Goal: Task Accomplishment & Management: Complete application form

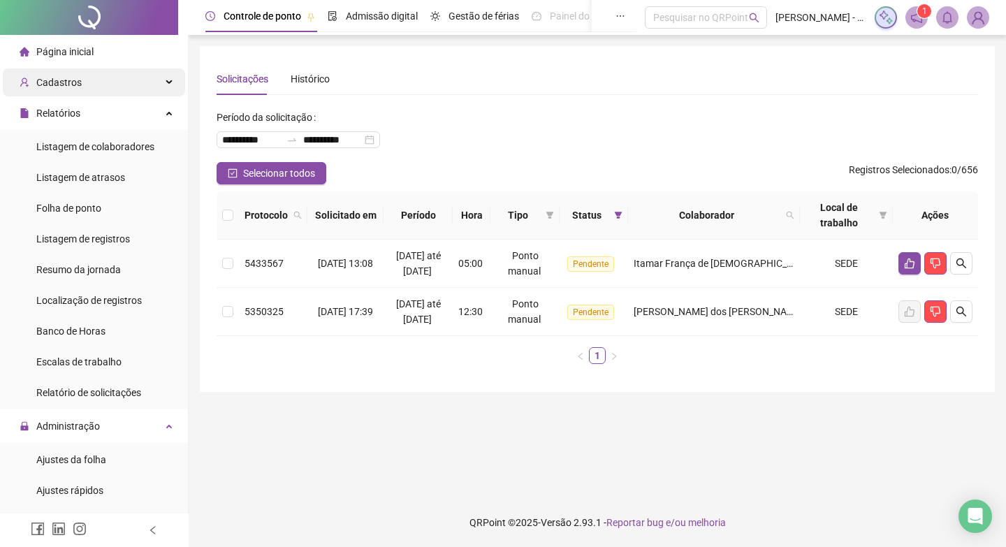
click at [87, 84] on div "Cadastros" at bounding box center [94, 82] width 182 height 28
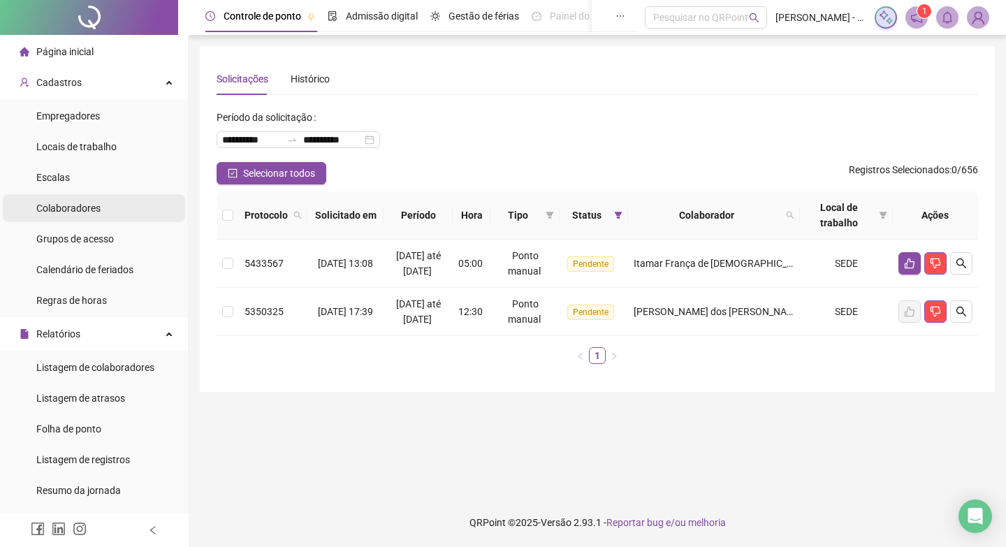
click at [80, 203] on span "Colaboradores" at bounding box center [68, 208] width 64 height 11
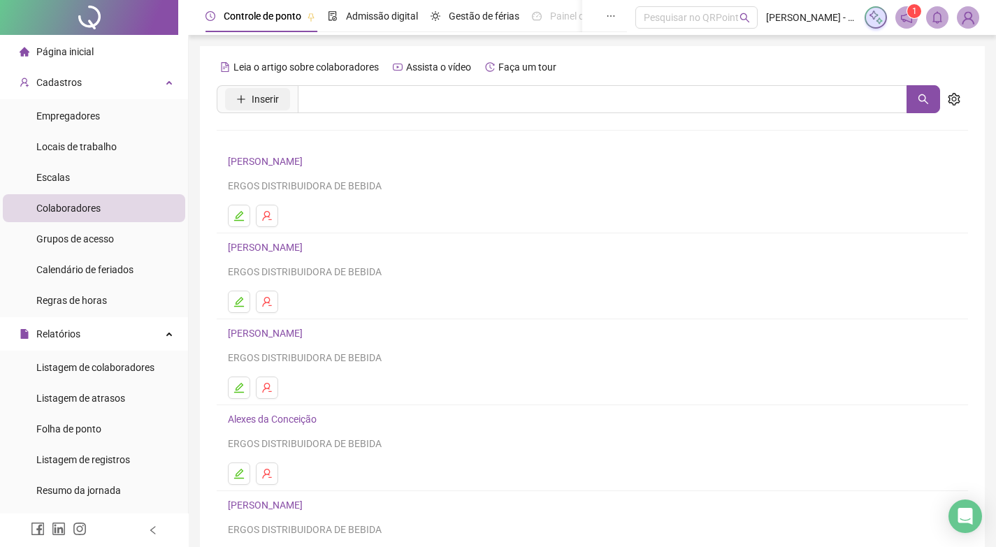
click at [279, 89] on button "Inserir" at bounding box center [257, 99] width 65 height 22
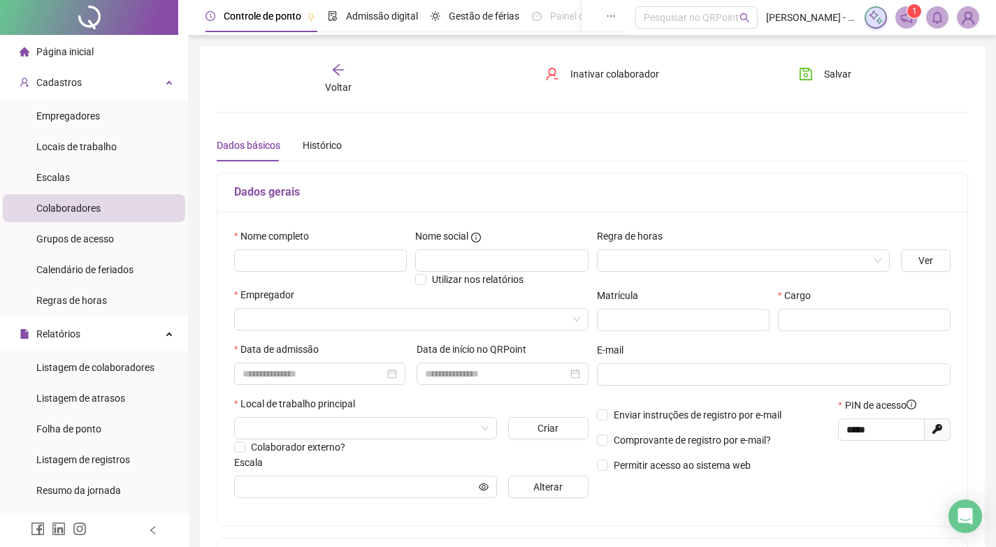
type input "*****"
click at [318, 254] on input "text" at bounding box center [320, 260] width 173 height 22
type input "**********"
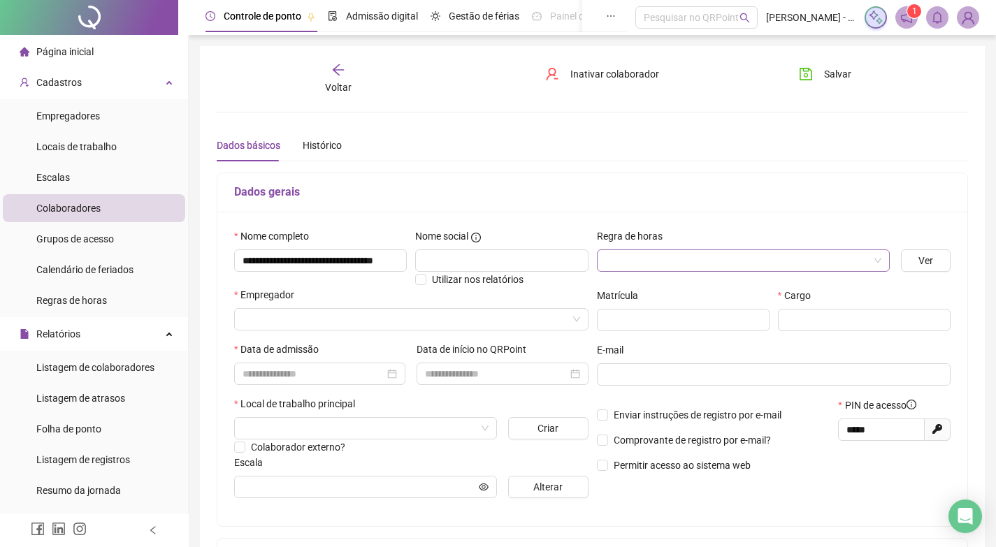
click at [883, 256] on div at bounding box center [743, 260] width 293 height 22
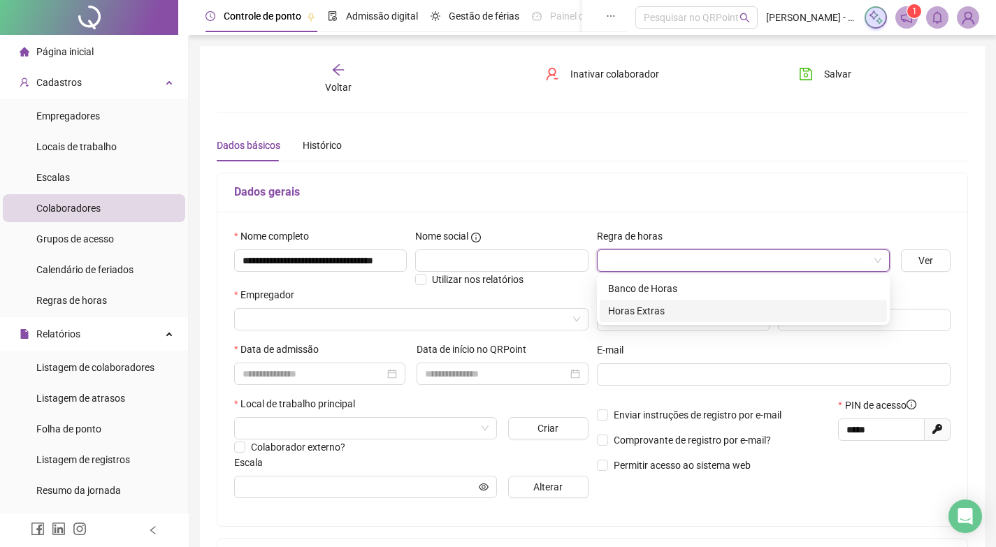
click at [616, 311] on div "Horas Extras" at bounding box center [743, 310] width 270 height 15
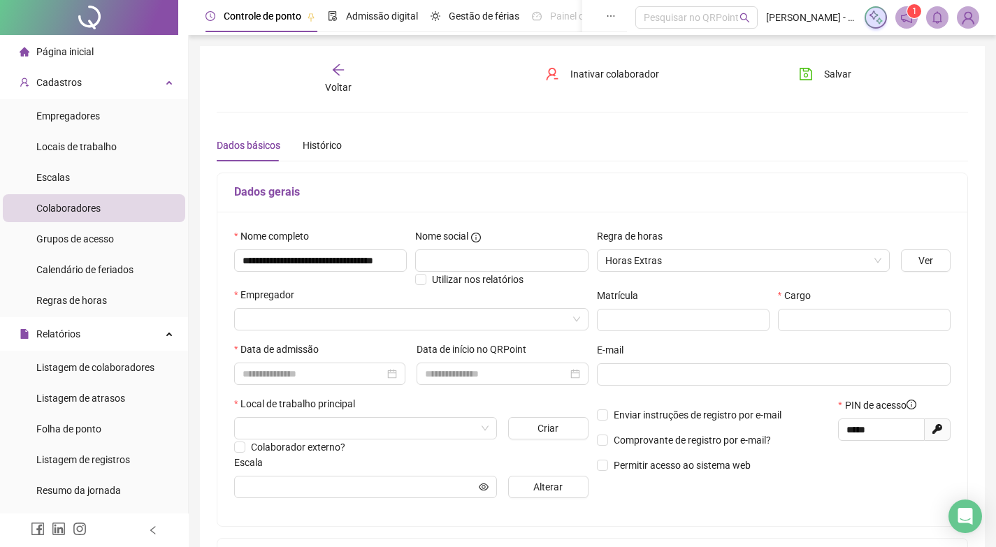
click at [331, 333] on div "Empregador" at bounding box center [411, 314] width 360 height 55
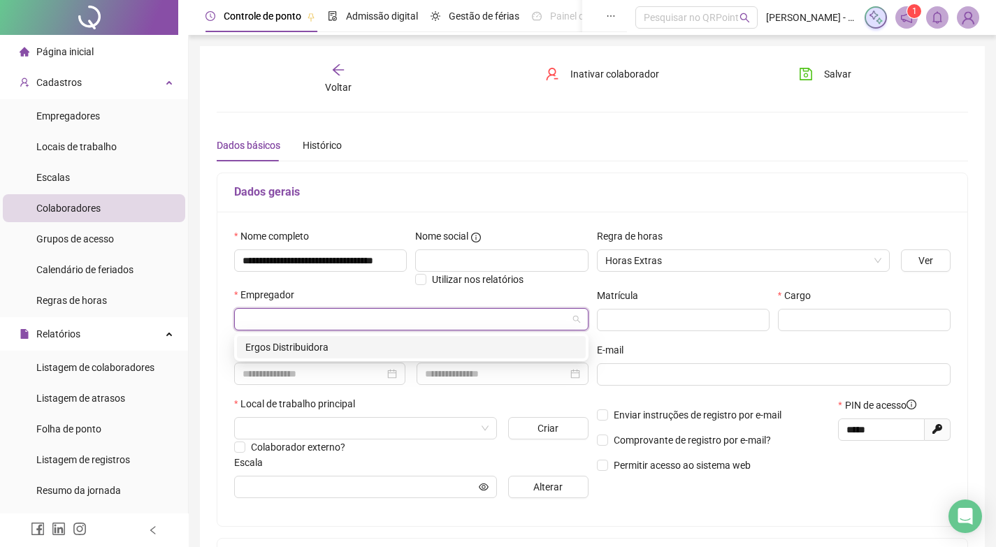
click at [331, 321] on input "search" at bounding box center [404, 319] width 325 height 21
click at [306, 345] on div "Ergos Distribuidora" at bounding box center [411, 347] width 332 height 15
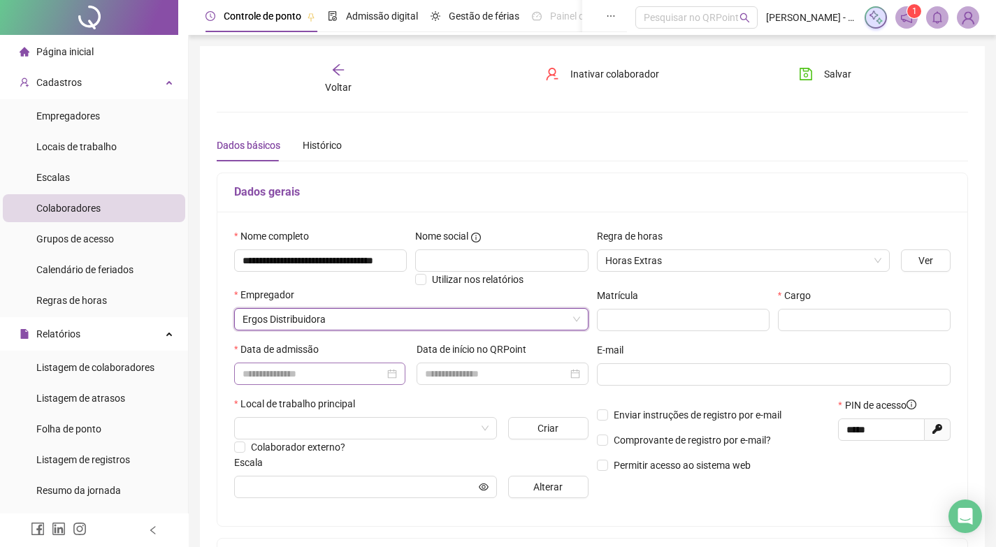
click at [305, 363] on div at bounding box center [319, 374] width 171 height 22
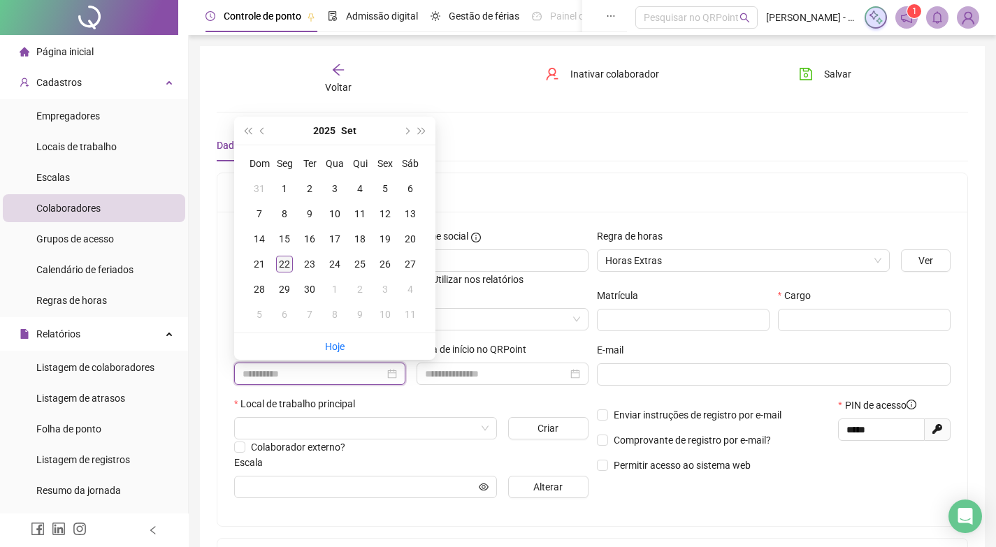
type input "**********"
click at [280, 260] on div "22" at bounding box center [284, 264] width 17 height 17
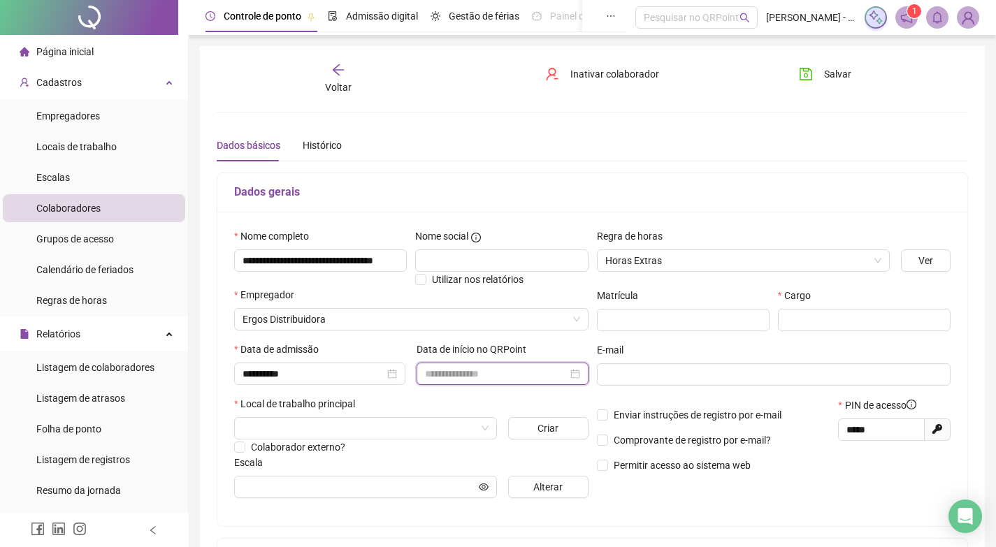
click at [476, 366] on input at bounding box center [496, 373] width 142 height 15
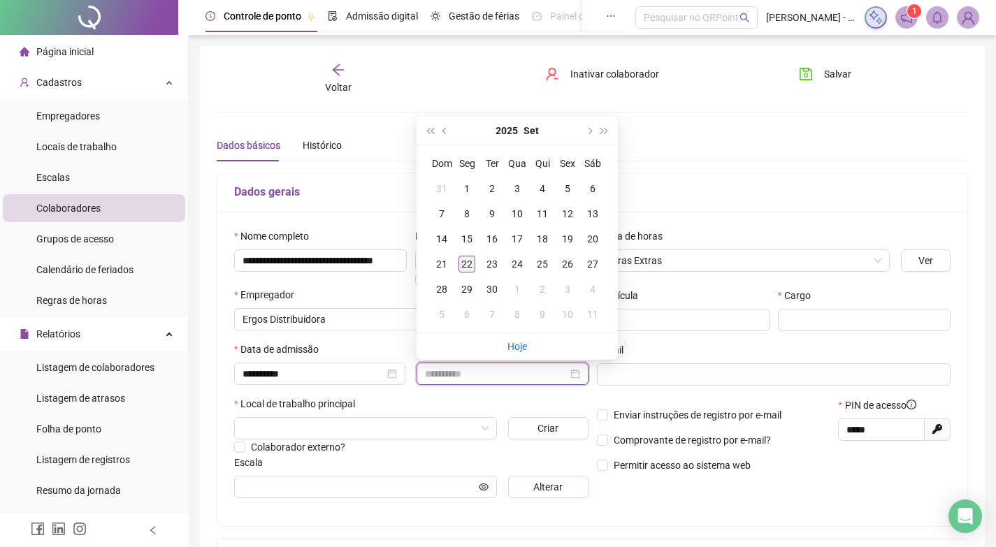
type input "**********"
click at [468, 266] on div "22" at bounding box center [466, 264] width 17 height 17
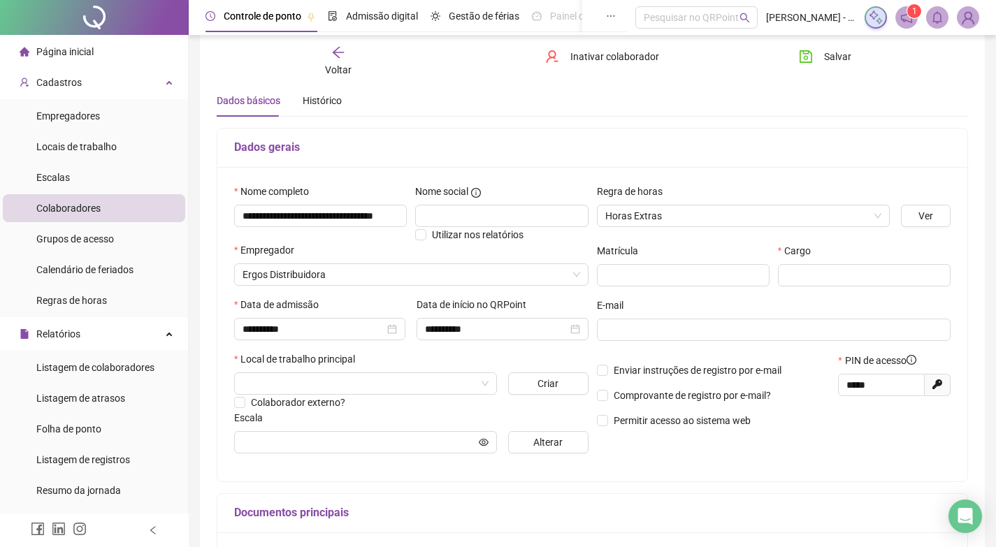
scroll to position [70, 0]
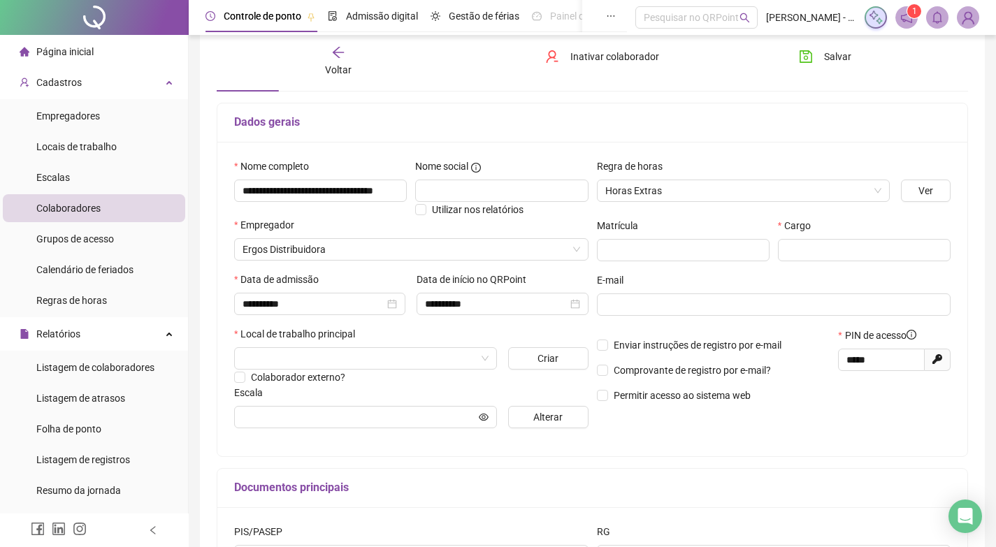
click at [344, 344] on div "Local de trabalho principal" at bounding box center [411, 336] width 354 height 21
click at [338, 354] on input "search" at bounding box center [358, 358] width 233 height 21
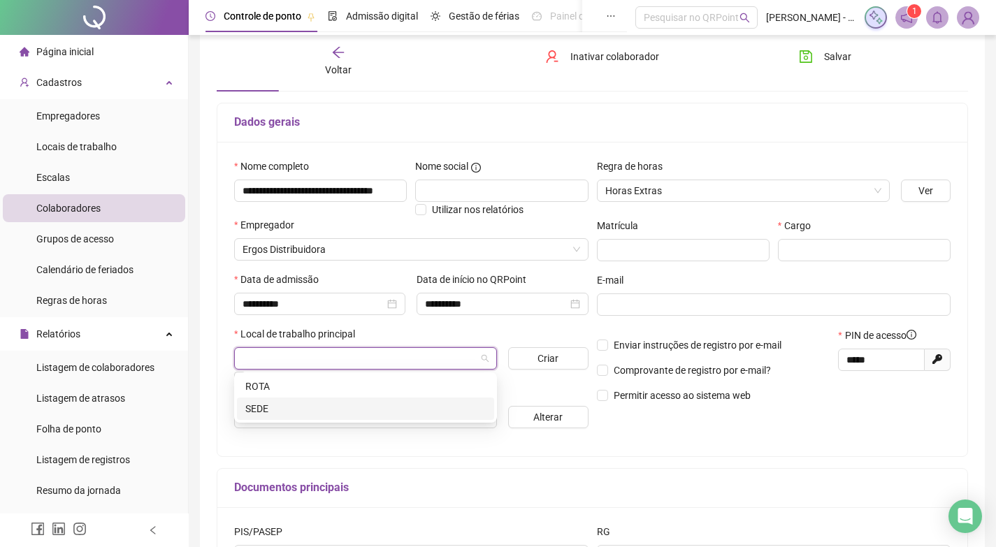
click at [279, 409] on div "SEDE" at bounding box center [365, 408] width 240 height 15
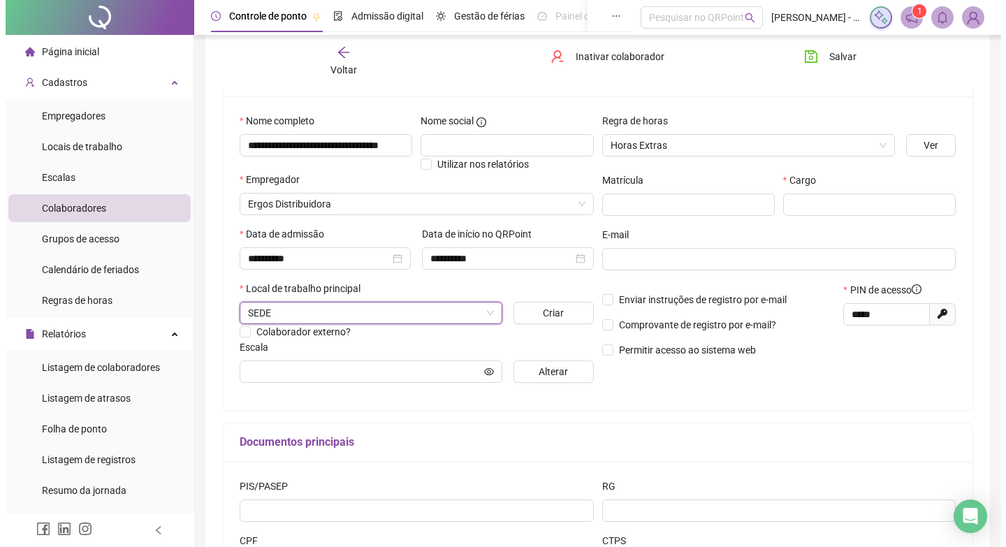
scroll to position [140, 0]
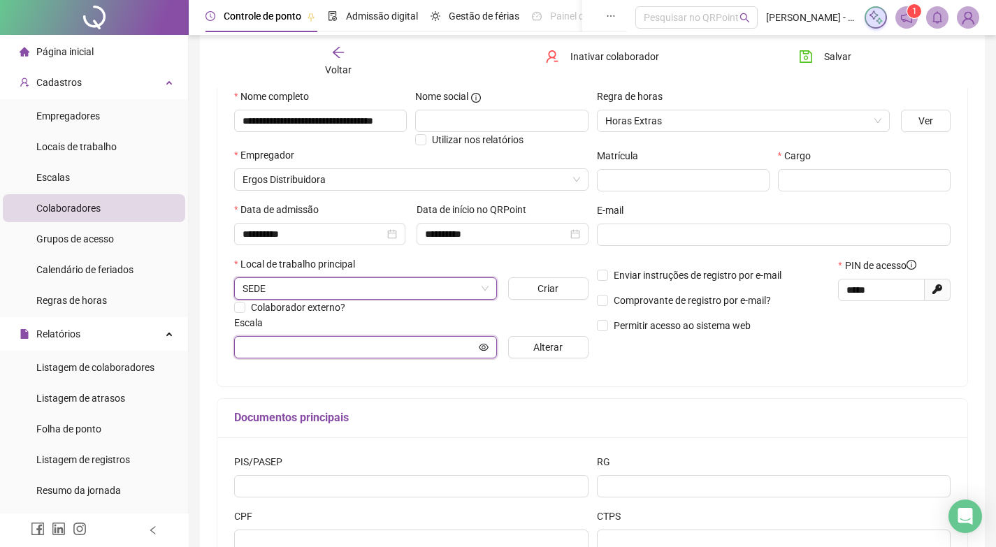
click at [473, 348] on input "text" at bounding box center [358, 347] width 233 height 15
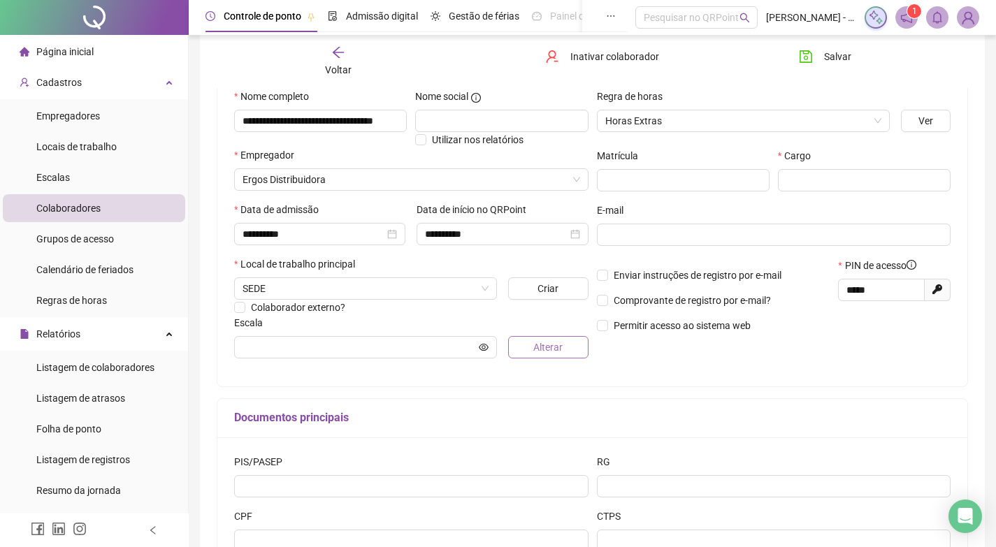
click at [542, 349] on span "Alterar" at bounding box center [547, 347] width 29 height 15
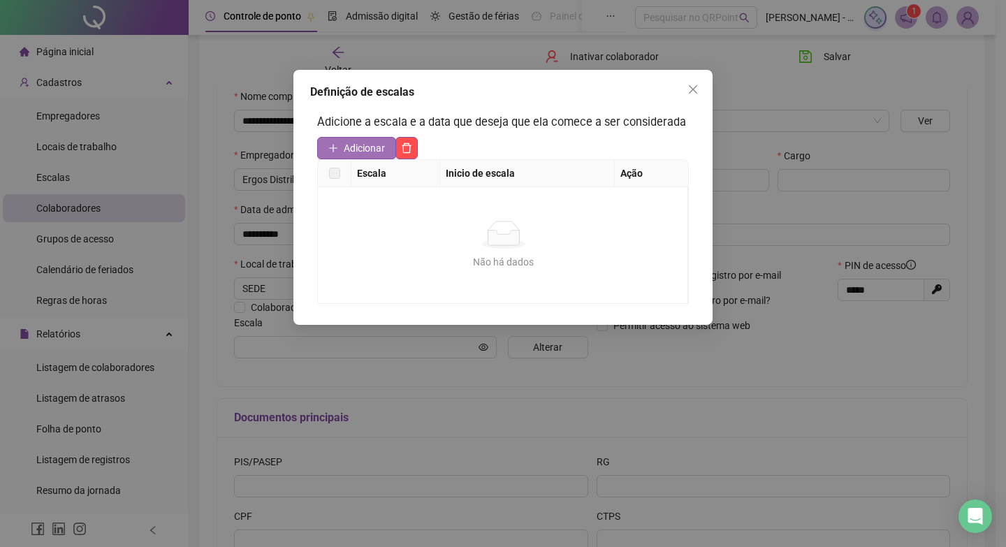
click at [363, 151] on span "Adicionar" at bounding box center [364, 147] width 41 height 15
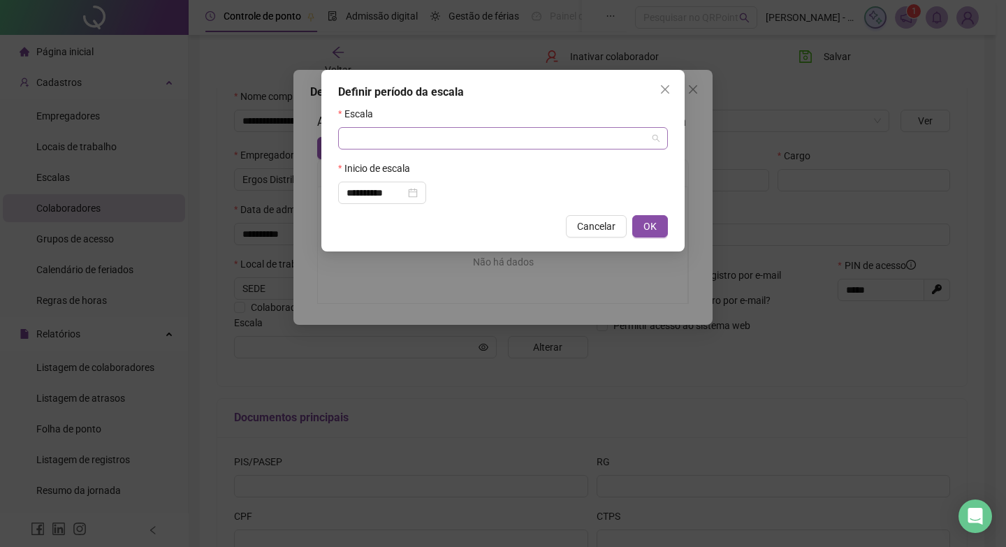
click at [409, 144] on input "search" at bounding box center [497, 138] width 300 height 21
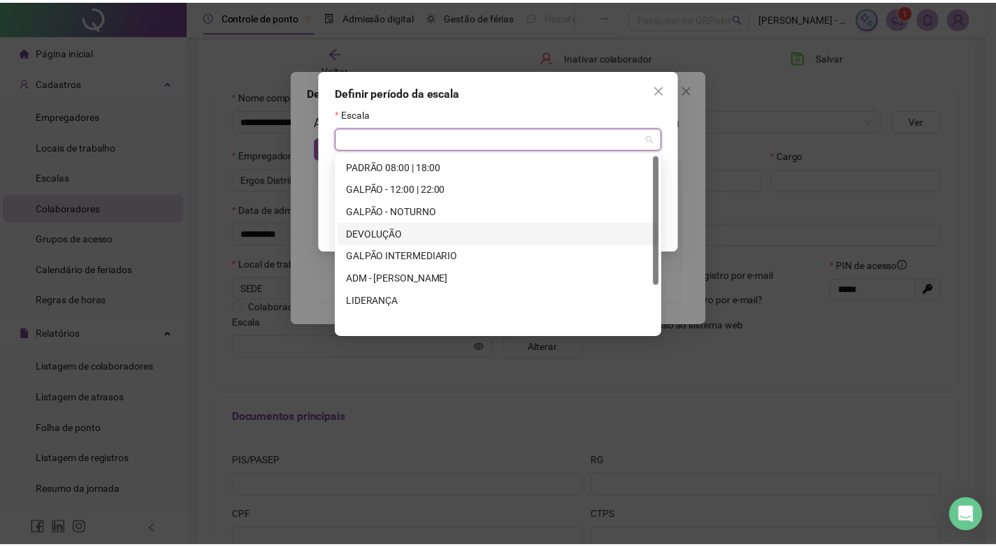
scroll to position [0, 0]
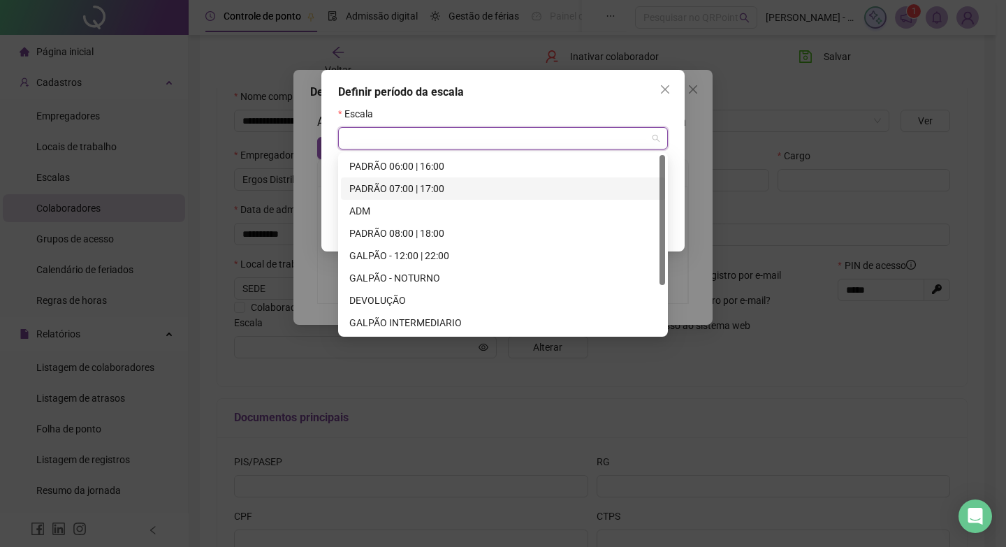
click at [386, 189] on div "PADRÃO 07:00 | 17:00" at bounding box center [502, 188] width 307 height 15
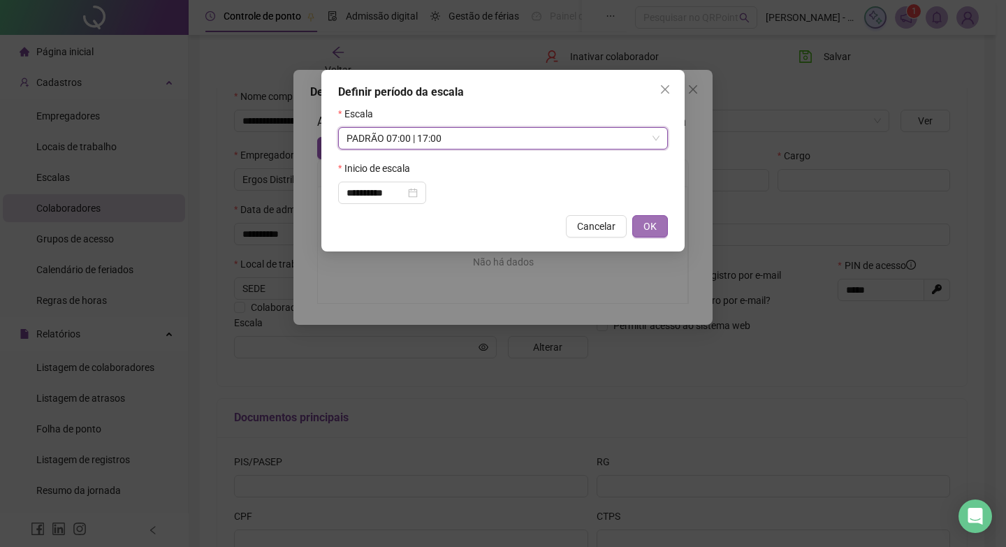
click at [646, 230] on span "OK" at bounding box center [650, 226] width 13 height 15
type input "**********"
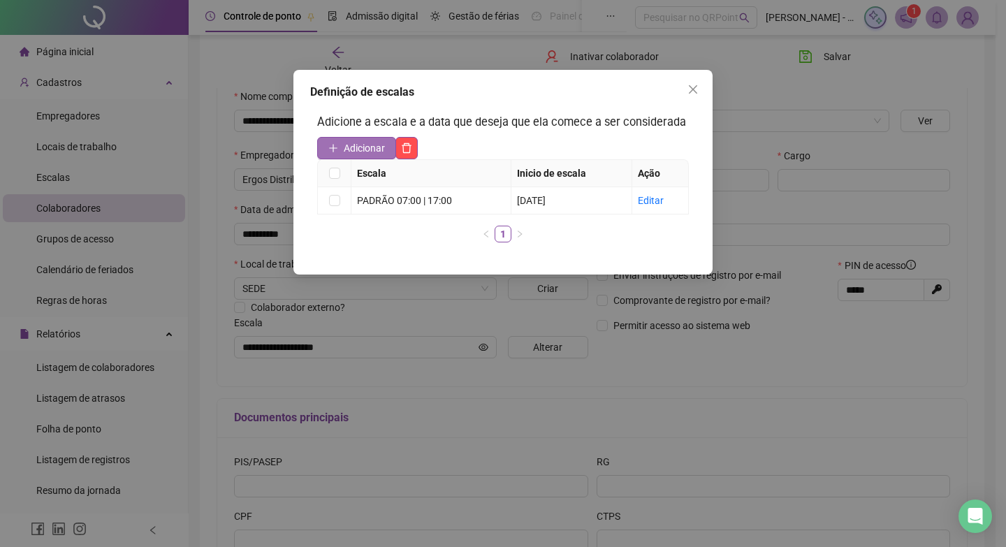
click at [354, 146] on span "Adicionar" at bounding box center [364, 147] width 41 height 15
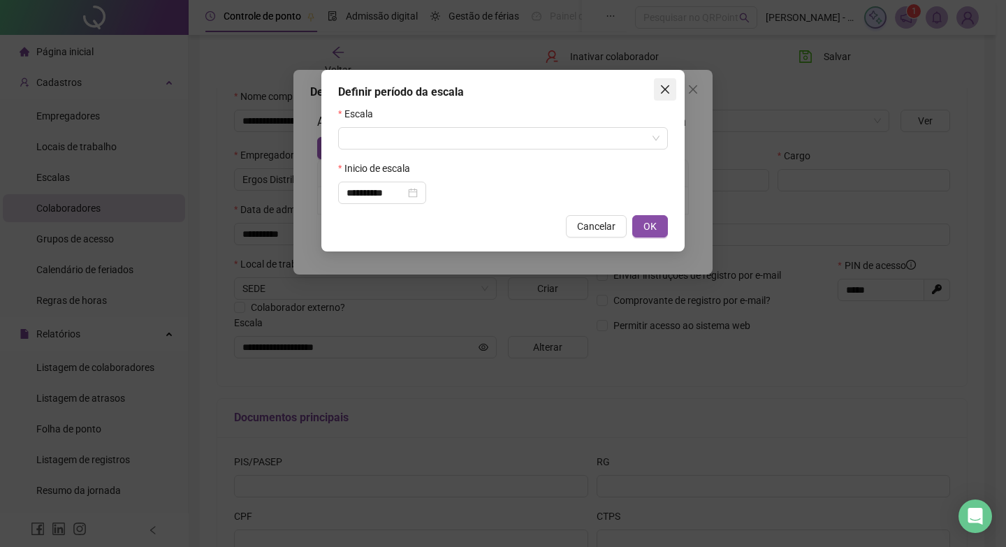
click at [657, 87] on span "Close" at bounding box center [665, 89] width 22 height 11
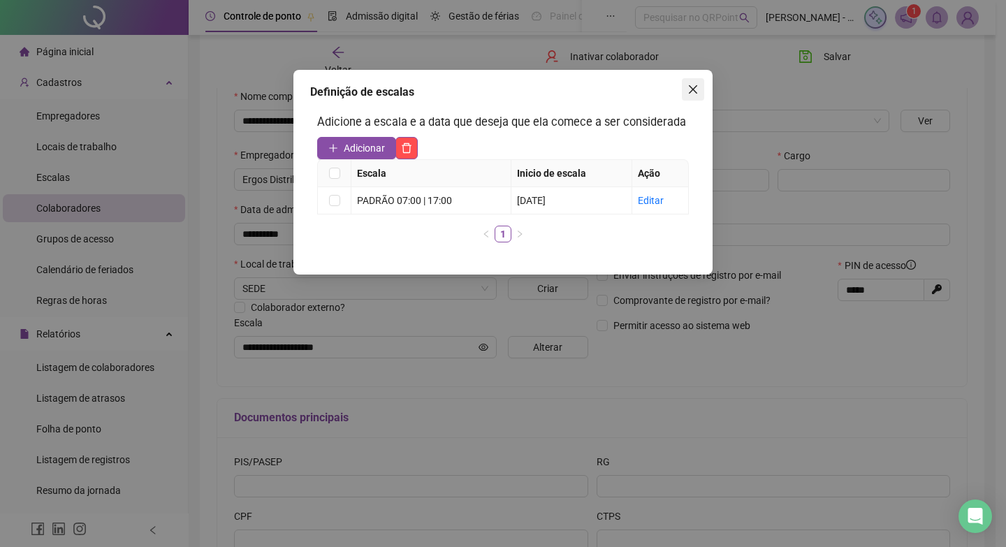
click at [689, 91] on icon "close" at bounding box center [693, 89] width 11 height 11
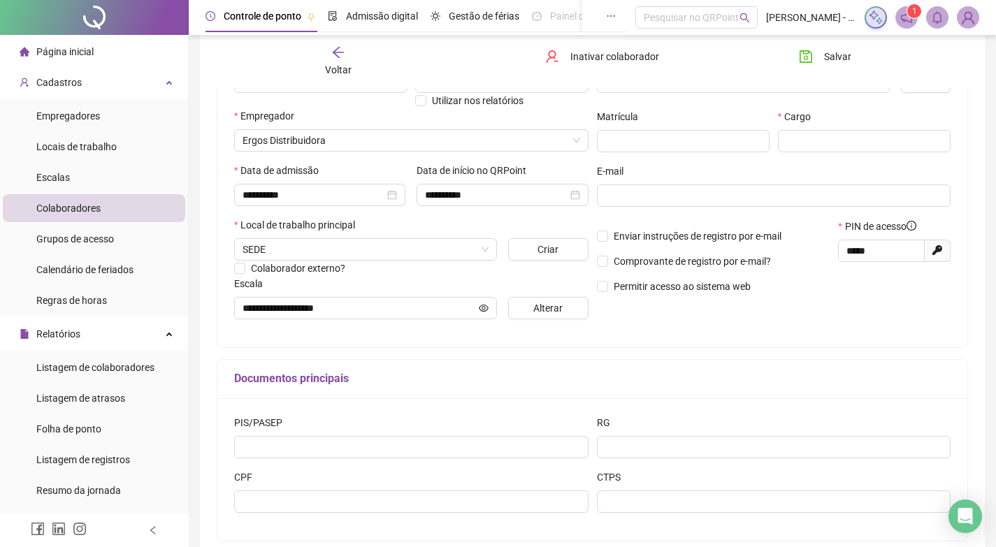
scroll to position [110, 0]
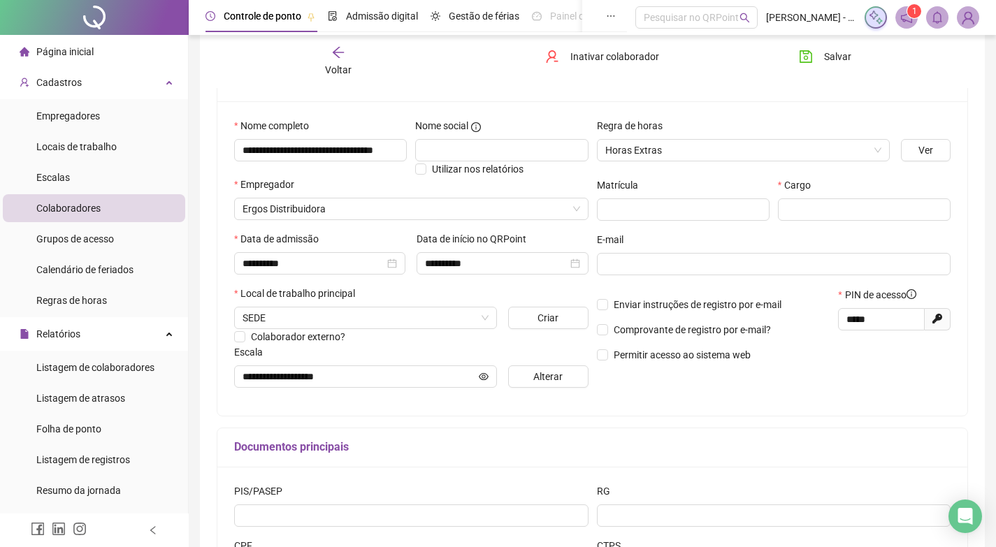
click at [470, 470] on div "PIS/PASEP RG CPF CTPS" at bounding box center [592, 538] width 750 height 143
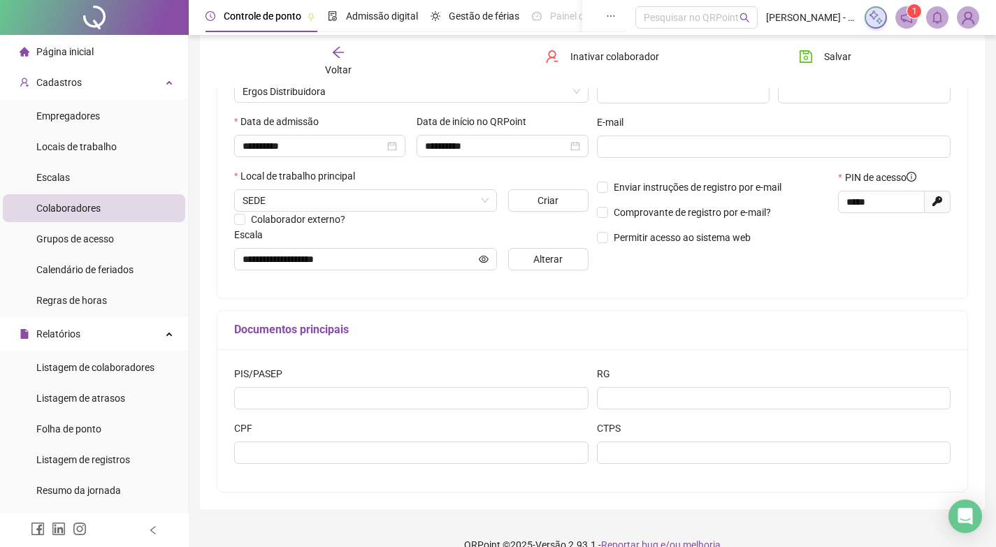
scroll to position [250, 0]
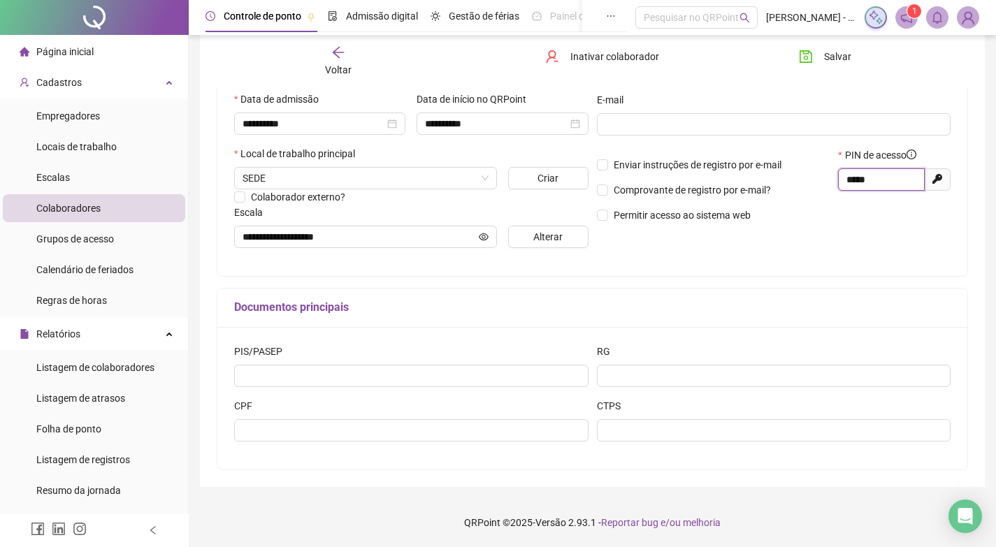
drag, startPoint x: 872, startPoint y: 180, endPoint x: 843, endPoint y: 179, distance: 28.7
click at [843, 179] on span "*****" at bounding box center [881, 179] width 87 height 22
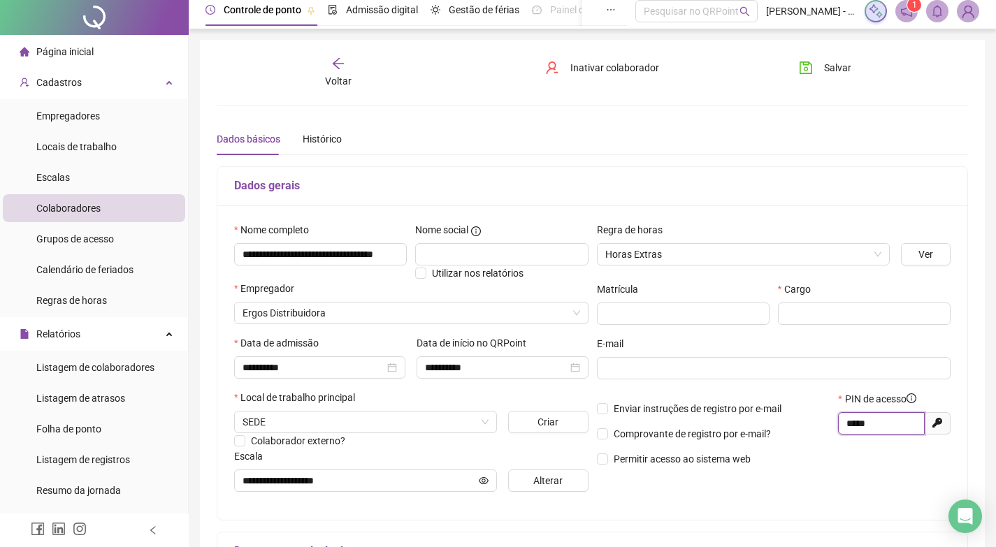
scroll to position [0, 0]
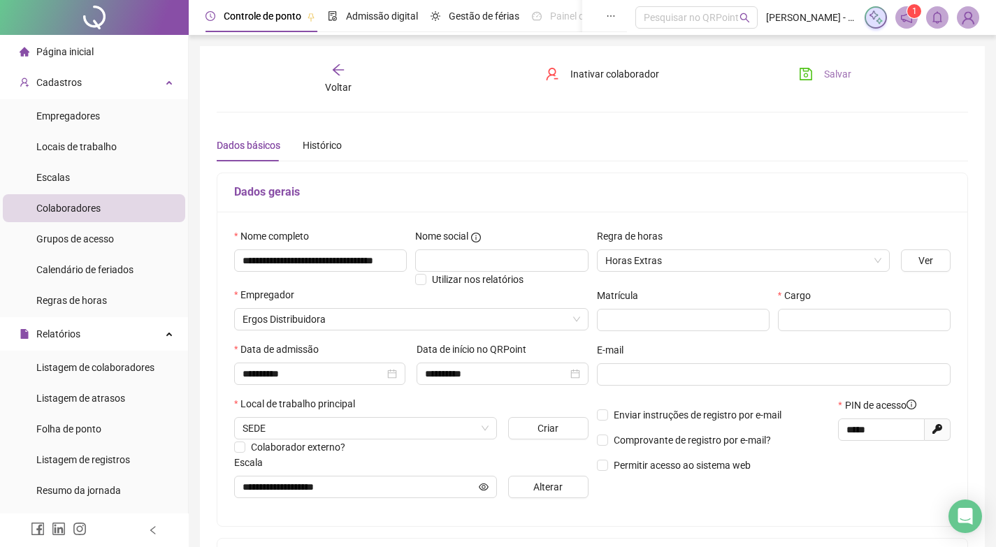
click at [841, 76] on span "Salvar" at bounding box center [837, 73] width 27 height 15
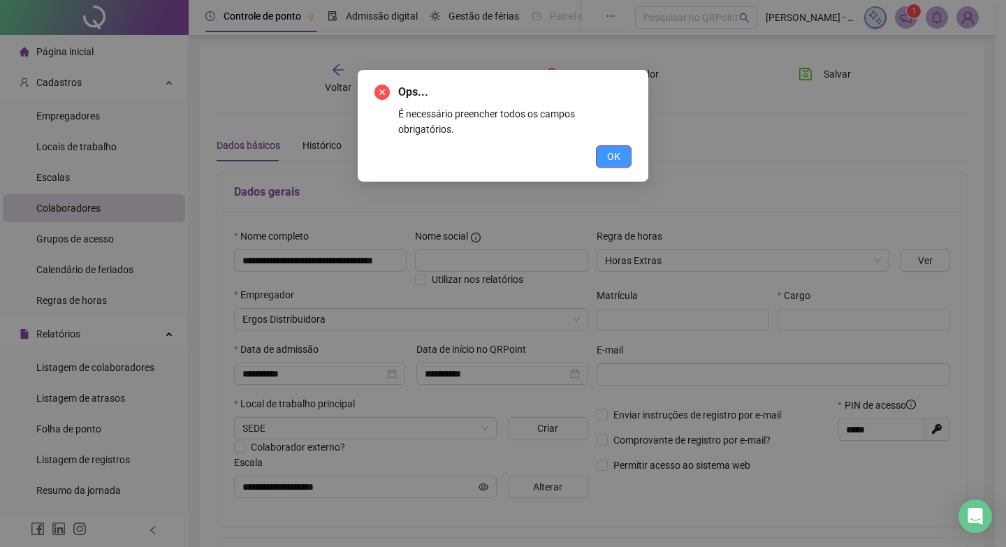
click at [628, 148] on button "OK" at bounding box center [614, 156] width 36 height 22
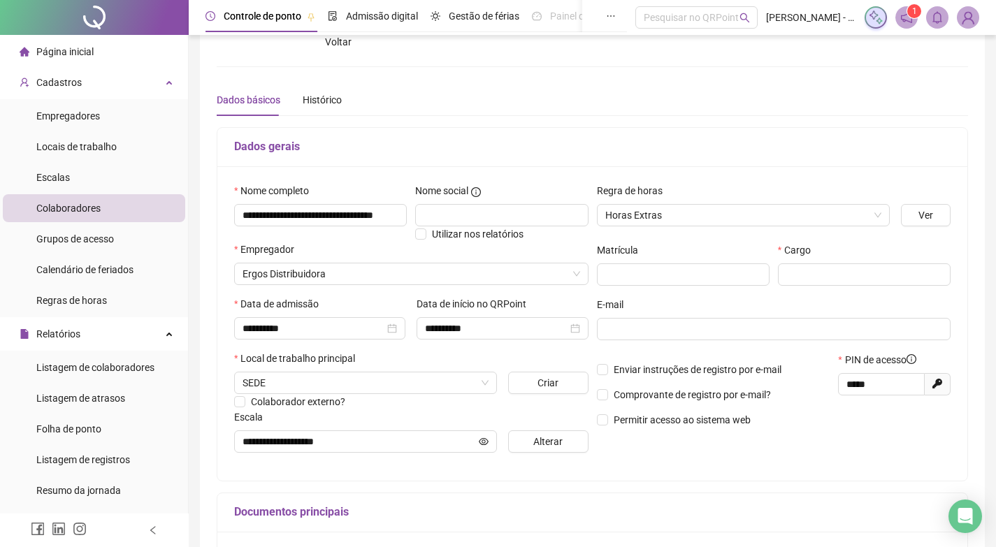
scroll to position [70, 0]
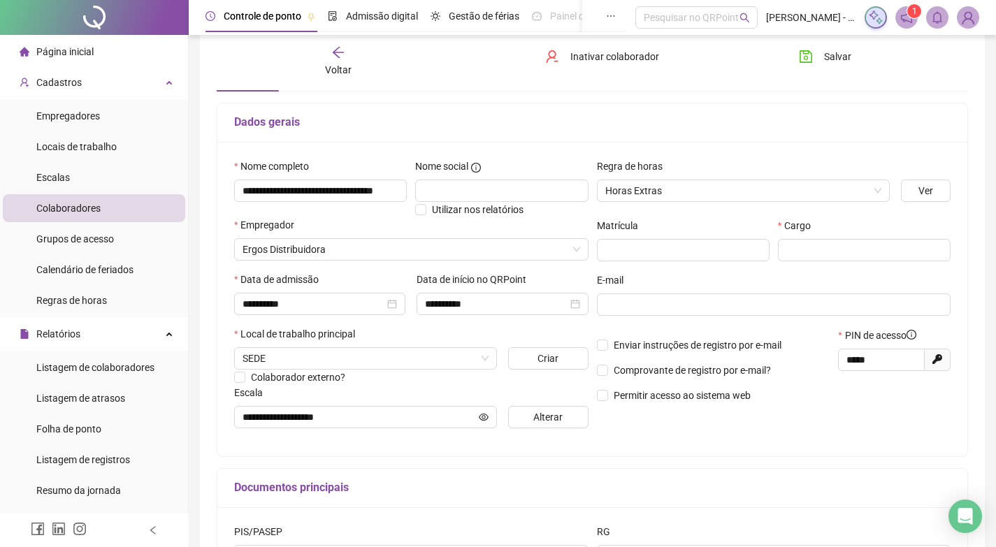
click at [815, 231] on label "Cargo" at bounding box center [799, 225] width 42 height 15
click at [813, 247] on input "text" at bounding box center [864, 250] width 173 height 22
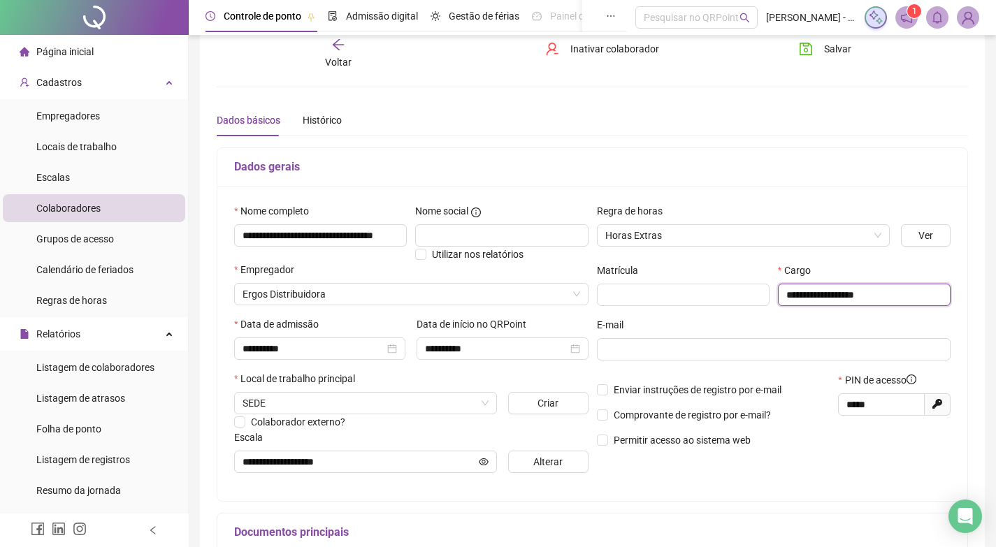
scroll to position [0, 0]
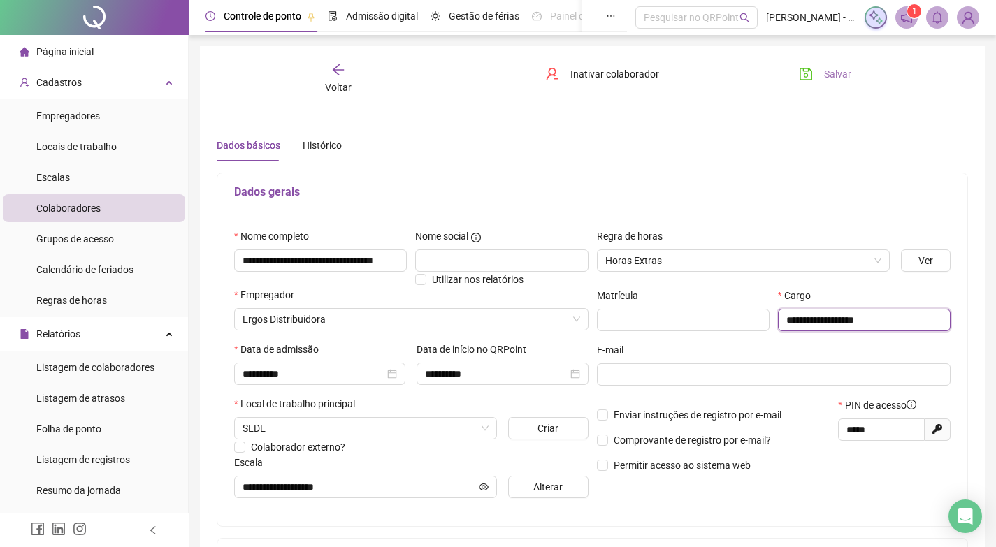
type input "**********"
click at [846, 81] on span "Salvar" at bounding box center [837, 73] width 27 height 15
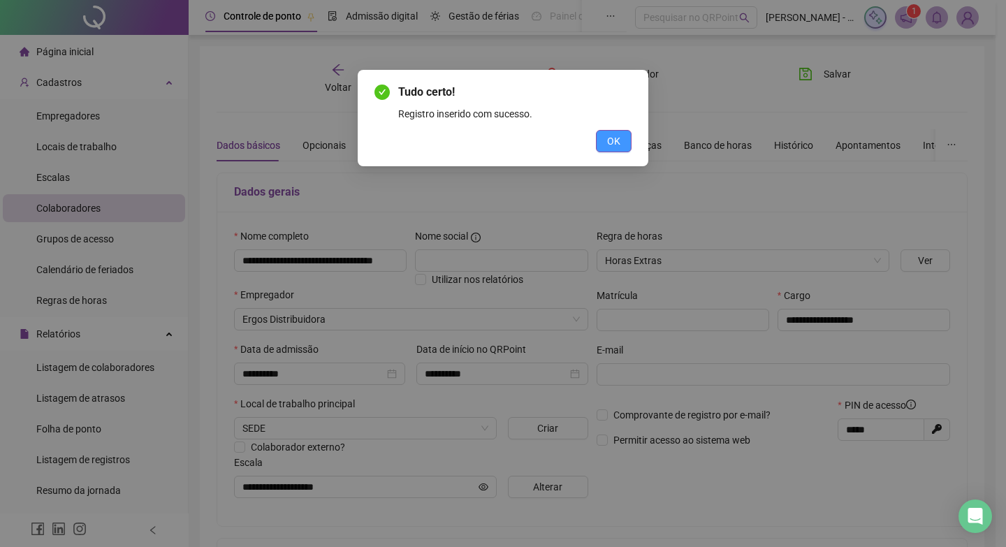
click at [609, 138] on span "OK" at bounding box center [613, 140] width 13 height 15
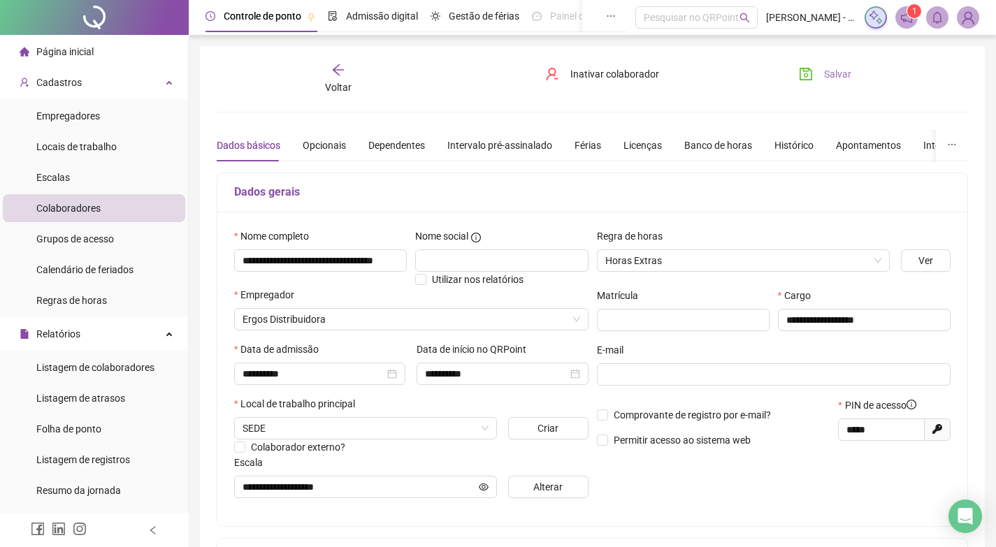
click at [851, 68] on button "Salvar" at bounding box center [824, 74] width 73 height 22
click at [353, 78] on div "Voltar" at bounding box center [338, 79] width 116 height 32
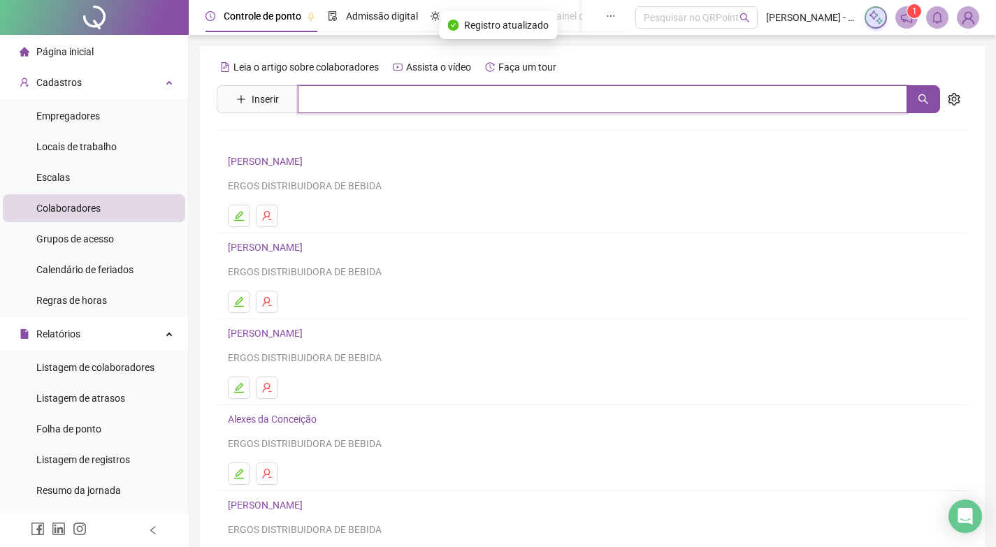
click at [349, 104] on input "text" at bounding box center [602, 99] width 609 height 28
click at [917, 95] on icon "search" at bounding box center [922, 99] width 11 height 11
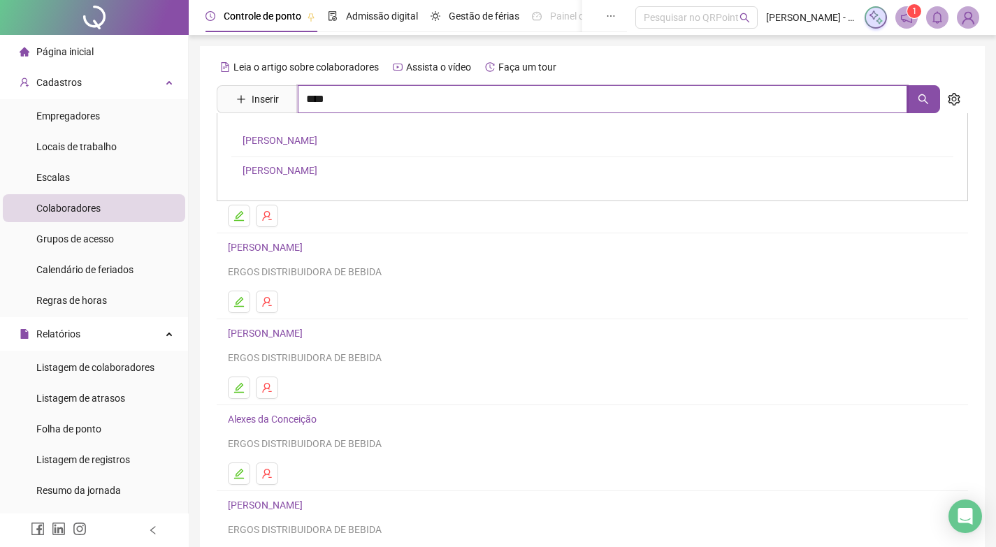
type input "****"
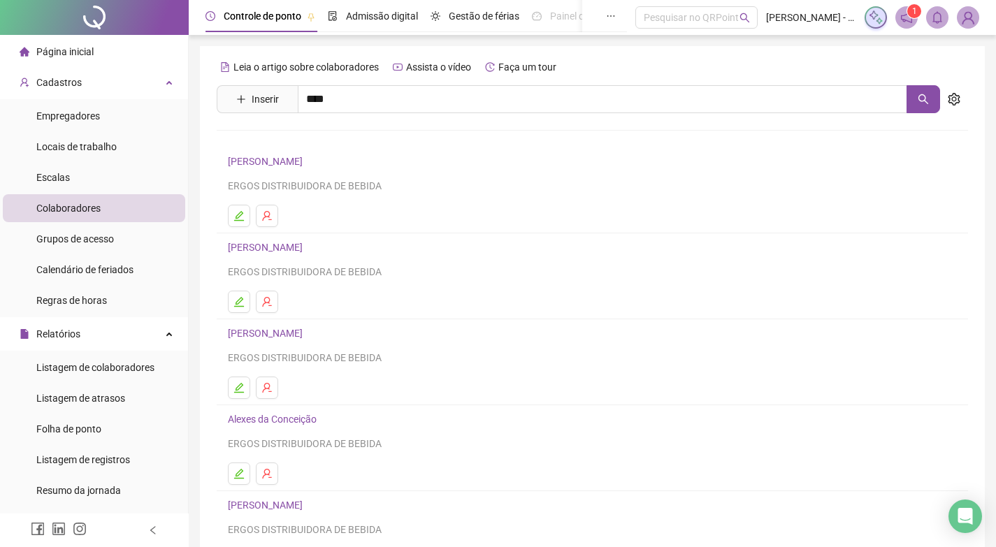
click at [317, 170] on link "[PERSON_NAME]" at bounding box center [279, 170] width 75 height 11
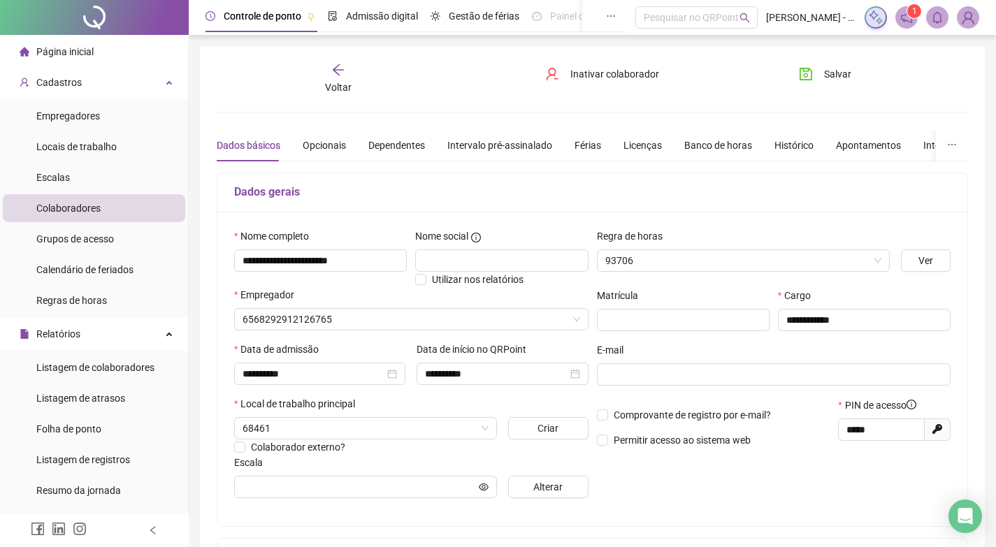
type input "**********"
click at [349, 68] on div "Voltar" at bounding box center [338, 79] width 116 height 32
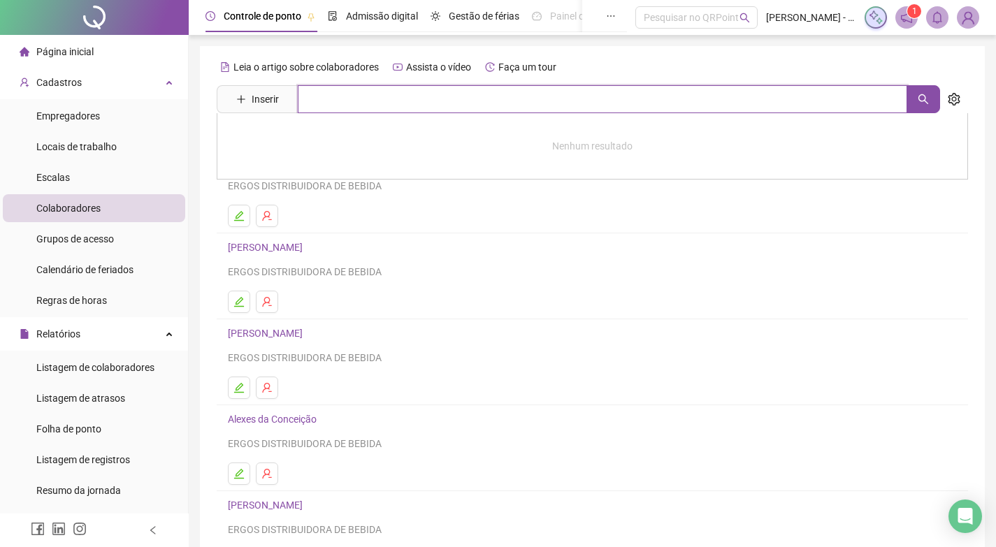
click at [357, 96] on input "text" at bounding box center [602, 99] width 609 height 28
click at [925, 99] on icon "search" at bounding box center [923, 99] width 10 height 10
type input "****"
